Goal: Task Accomplishment & Management: Complete application form

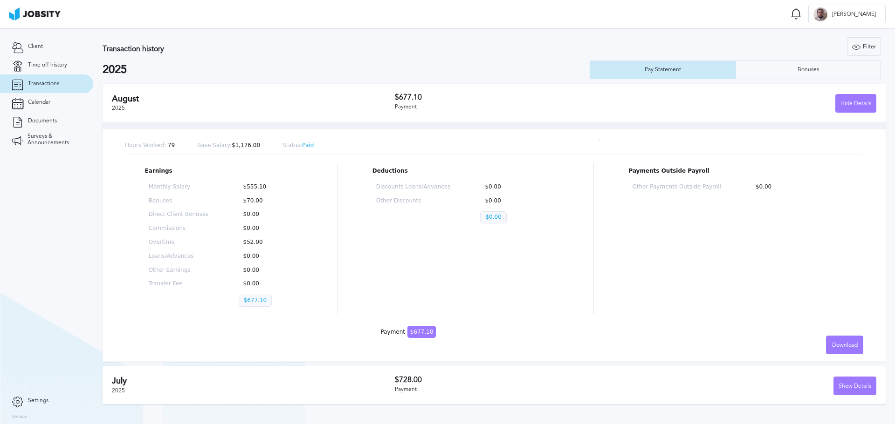
click at [36, 75] on link "Transactions" at bounding box center [46, 84] width 93 height 19
click at [45, 112] on link "Documents" at bounding box center [46, 121] width 93 height 19
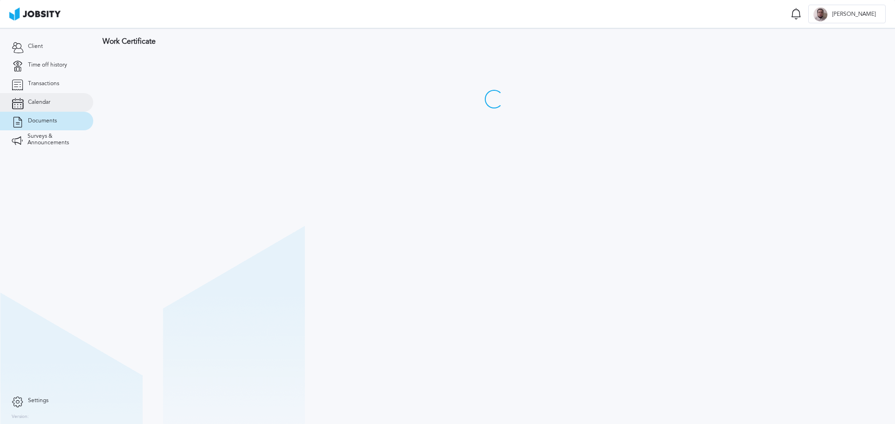
click at [46, 101] on span "Calendar" at bounding box center [39, 102] width 22 height 7
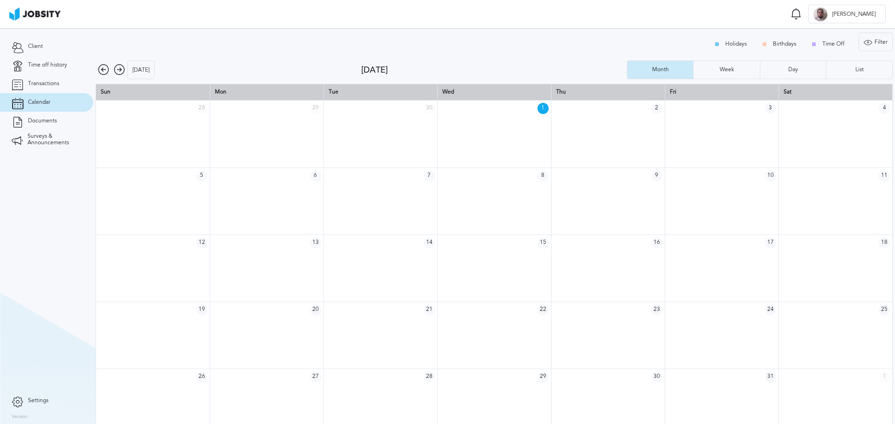
click at [101, 68] on icon at bounding box center [103, 69] width 11 height 11
click at [41, 103] on span "Calendar" at bounding box center [39, 102] width 22 height 7
click at [27, 42] on link "Client" at bounding box center [46, 46] width 93 height 19
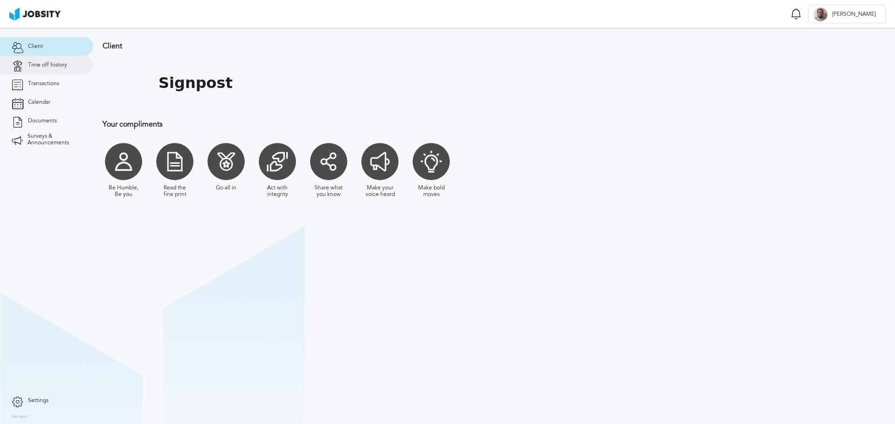
click at [31, 59] on link "Time off history" at bounding box center [46, 65] width 93 height 19
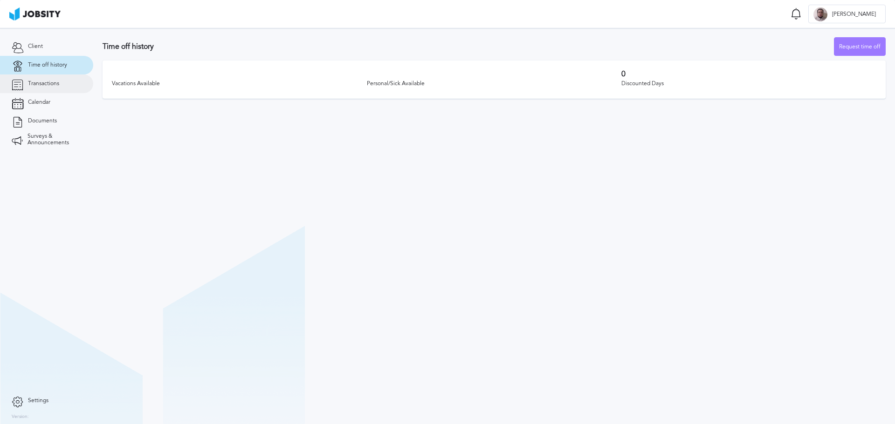
click at [41, 83] on span "Transactions" at bounding box center [43, 84] width 31 height 7
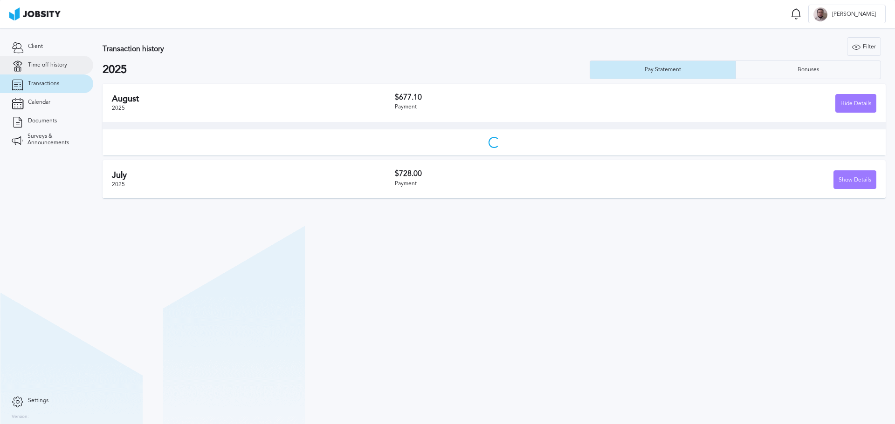
click at [48, 60] on link "Time off history" at bounding box center [46, 65] width 93 height 19
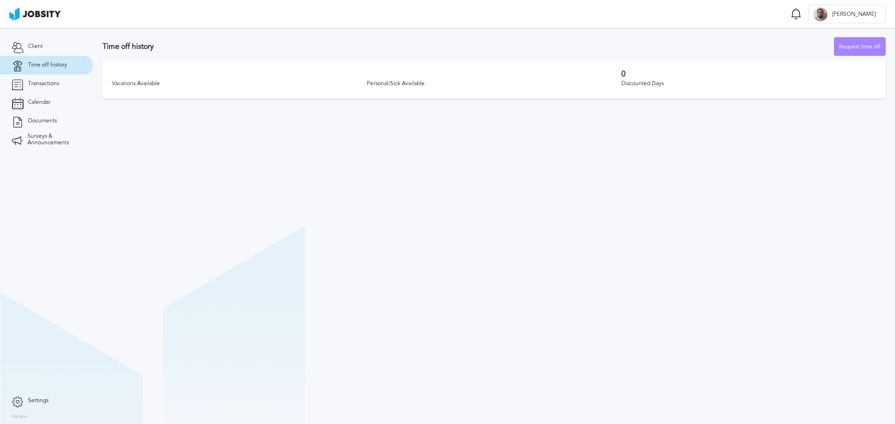
click at [873, 47] on div "Request time off" at bounding box center [859, 47] width 51 height 19
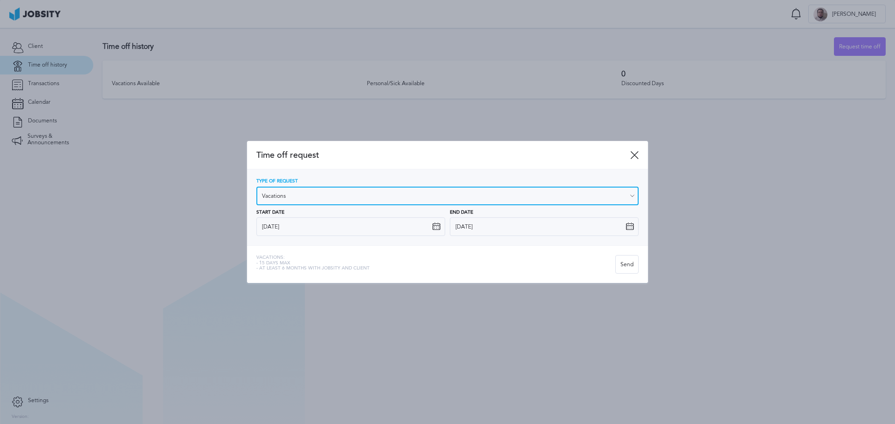
click at [375, 189] on input "Vacations" at bounding box center [447, 196] width 382 height 19
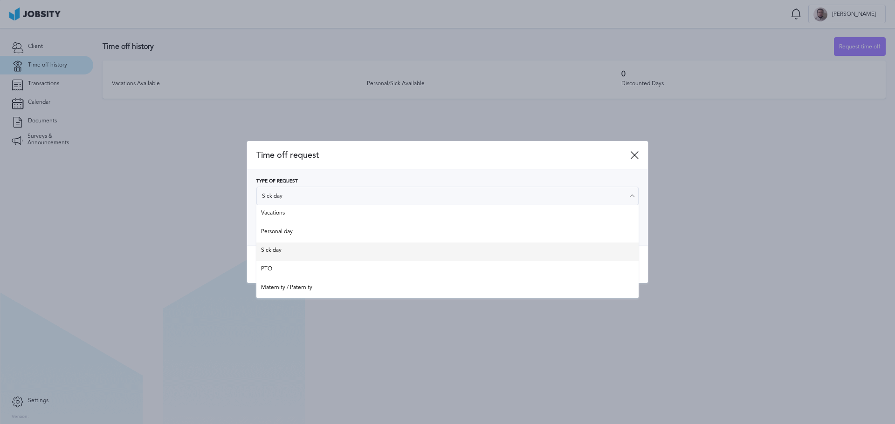
click at [269, 244] on div "Type of Request Sick day Vacations Personal day Sick day PTO Maternity / Patern…" at bounding box center [447, 208] width 401 height 76
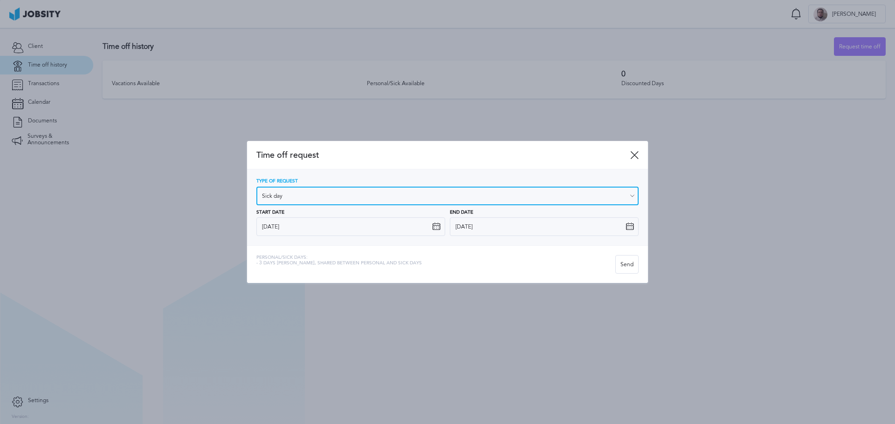
click at [322, 187] on input "Sick day" at bounding box center [447, 196] width 382 height 19
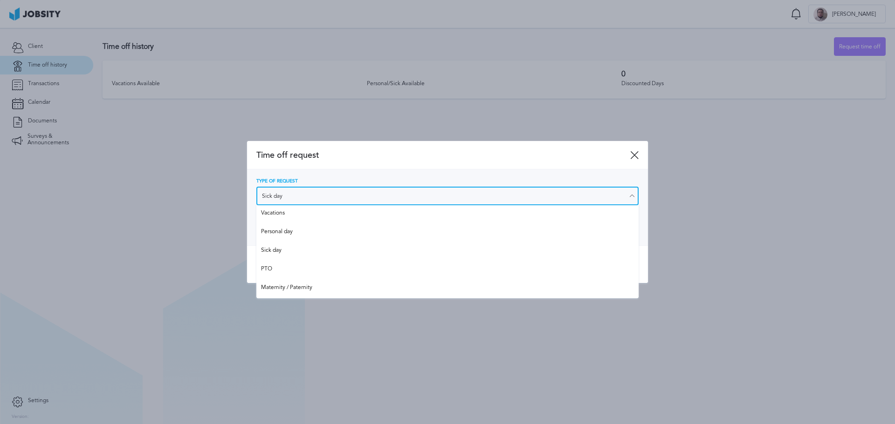
click at [322, 187] on input "Sick day" at bounding box center [447, 196] width 382 height 19
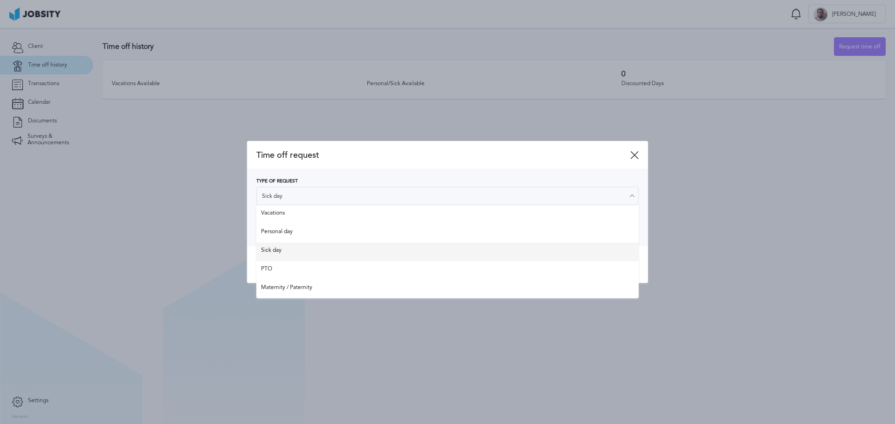
click at [260, 253] on div "Time off request Type of Request Sick day Vacations Personal day Sick day PTO M…" at bounding box center [447, 212] width 401 height 143
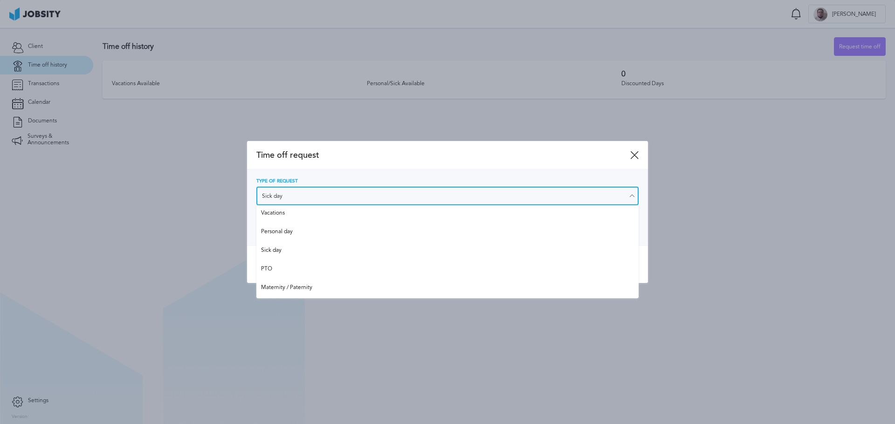
click at [328, 197] on input "Sick day" at bounding box center [447, 196] width 382 height 19
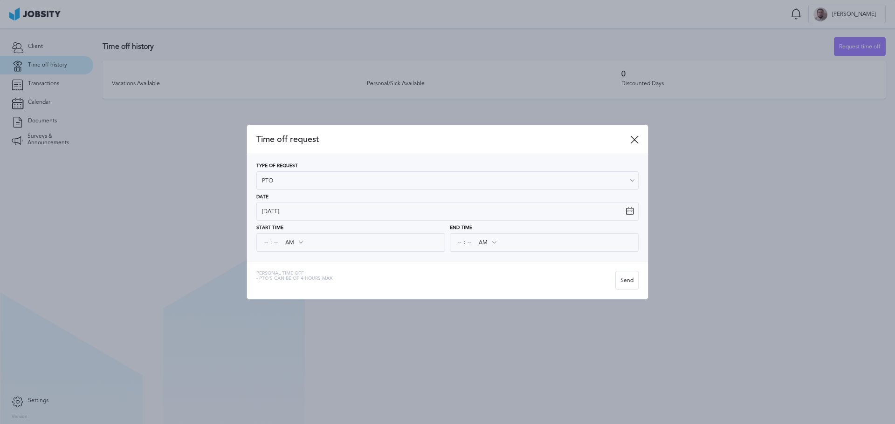
click at [292, 270] on div "Time off request Type of Request PTO Vacations Personal day Sick day PTO Matern…" at bounding box center [447, 211] width 401 height 173
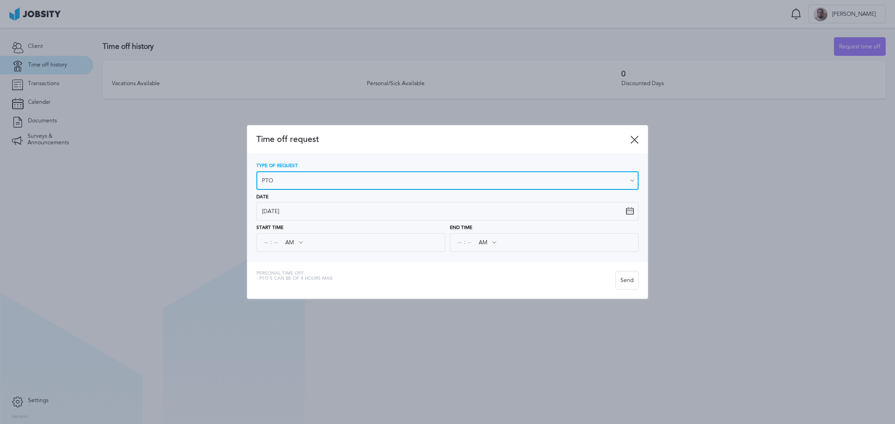
click at [286, 177] on input "PTO" at bounding box center [447, 180] width 382 height 19
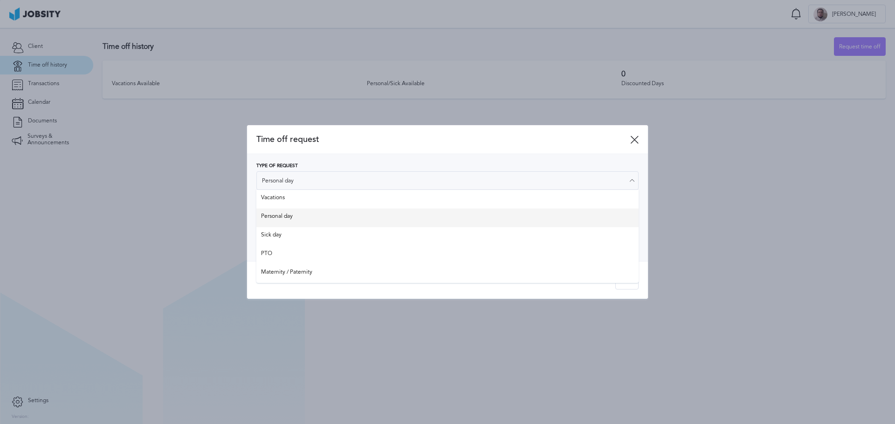
click at [287, 219] on div "Type of Request Personal day Vacations Personal day Sick day PTO Maternity / Pa…" at bounding box center [447, 208] width 382 height 89
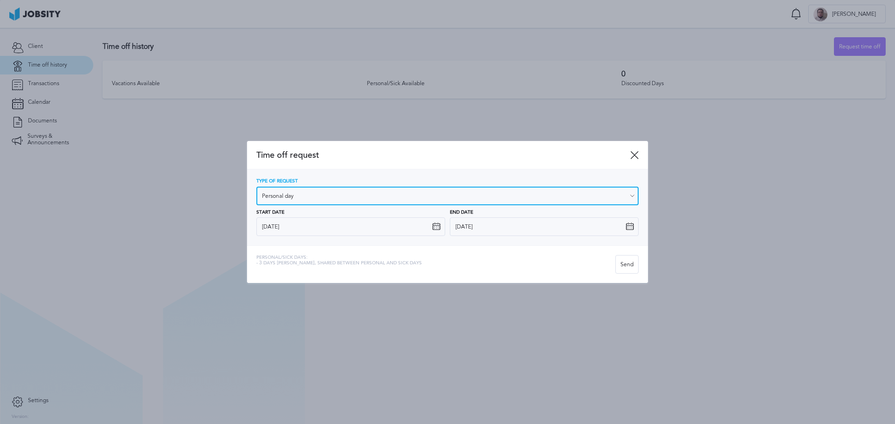
click at [307, 193] on input "Personal day" at bounding box center [447, 196] width 382 height 19
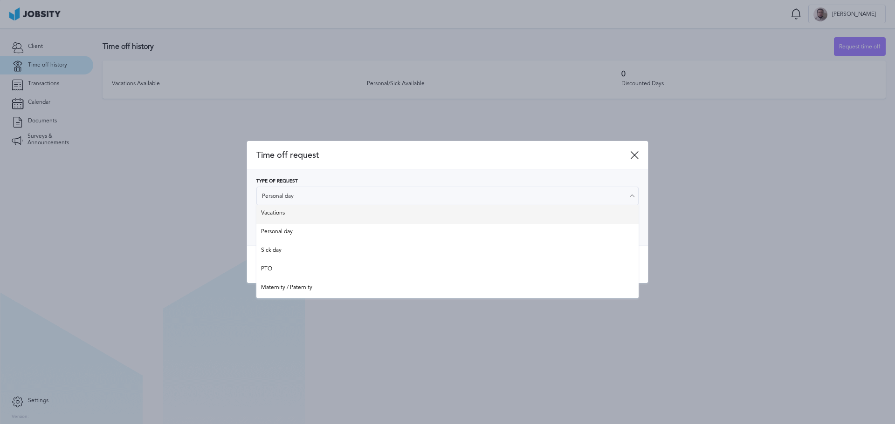
type input "Vacations"
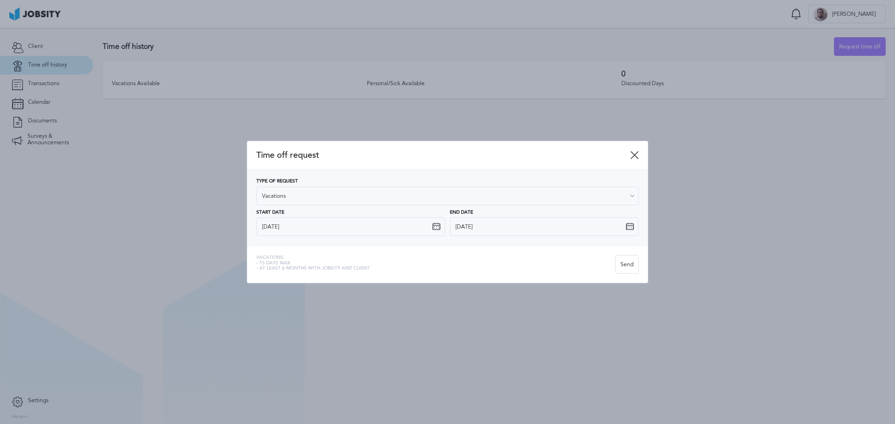
click at [287, 213] on div "Type of Request Vacations Vacations Personal day Sick day PTO Maternity / Pater…" at bounding box center [447, 207] width 382 height 57
click at [631, 154] on icon at bounding box center [634, 155] width 8 height 8
